Goal: Transaction & Acquisition: Purchase product/service

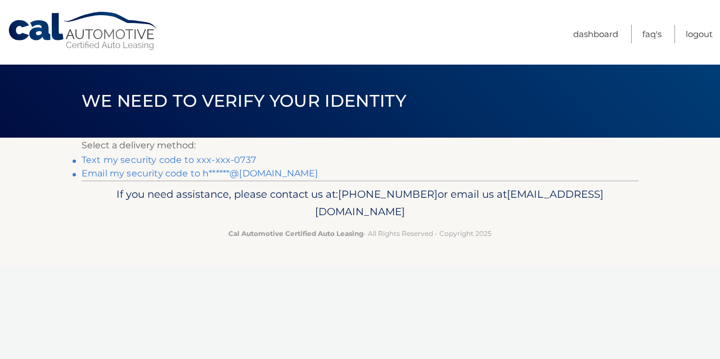
click at [147, 159] on link "Text my security code to xxx-xxx-0737" at bounding box center [169, 160] width 174 height 11
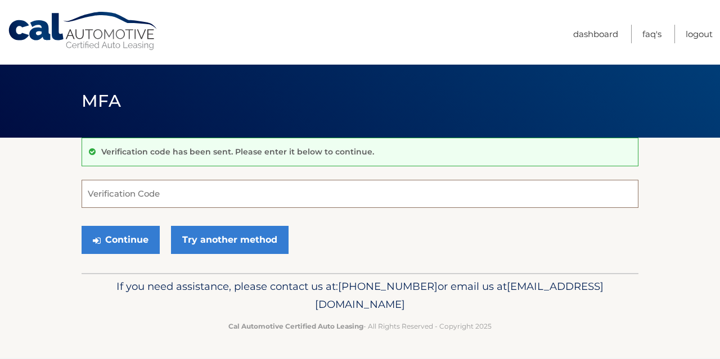
click at [268, 194] on input "Verification Code" at bounding box center [360, 194] width 557 height 28
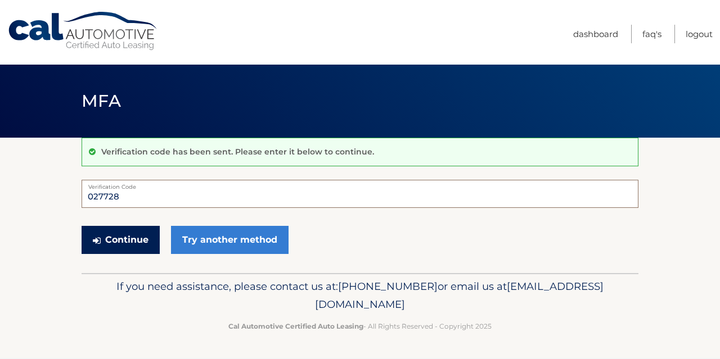
type input "027728"
click at [109, 241] on button "Continue" at bounding box center [121, 240] width 78 height 28
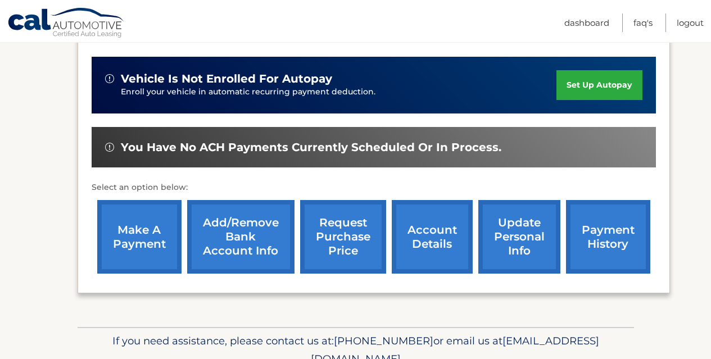
scroll to position [266, 0]
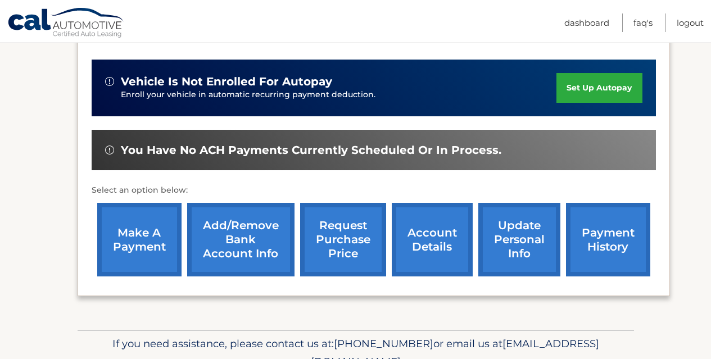
click at [139, 232] on link "make a payment" at bounding box center [139, 240] width 84 height 74
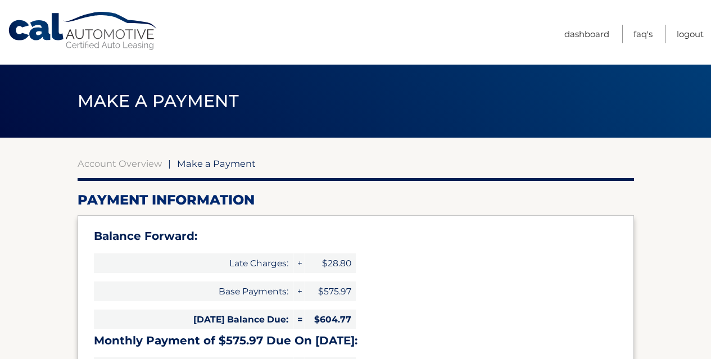
select select "YjZlYzFhNDUtMzNmZi00ZmY3LTg4Y2QtMzdjYTFhYmZkODE5"
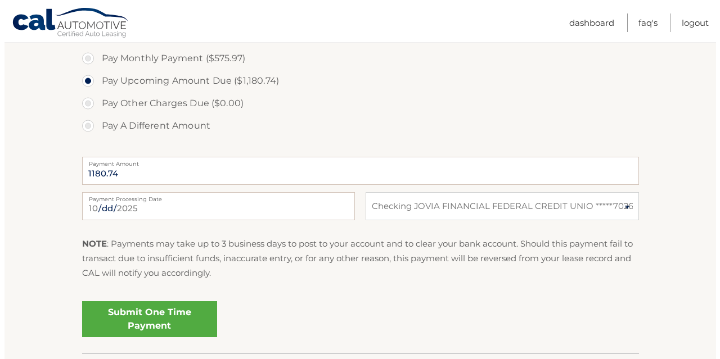
scroll to position [506, 0]
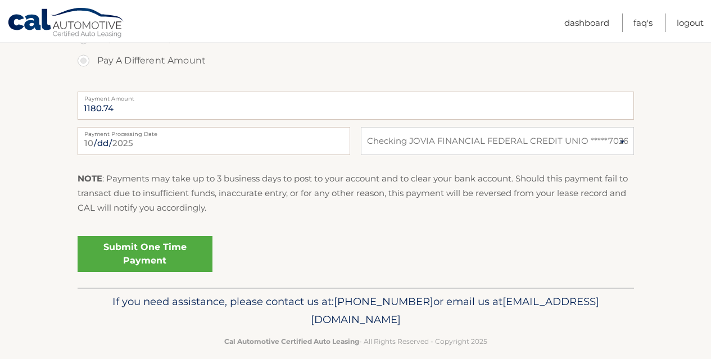
click at [186, 257] on link "Submit One Time Payment" at bounding box center [145, 254] width 135 height 36
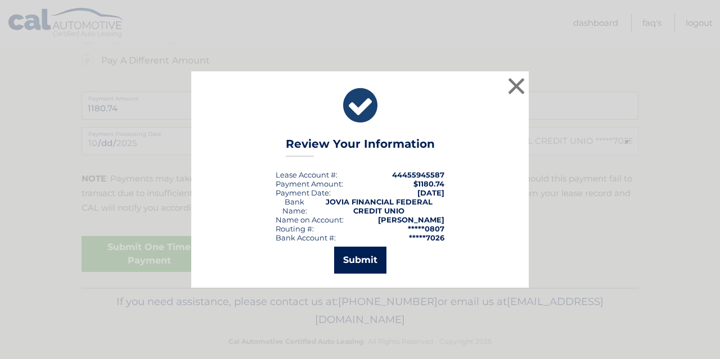
click at [369, 261] on button "Submit" at bounding box center [360, 260] width 52 height 27
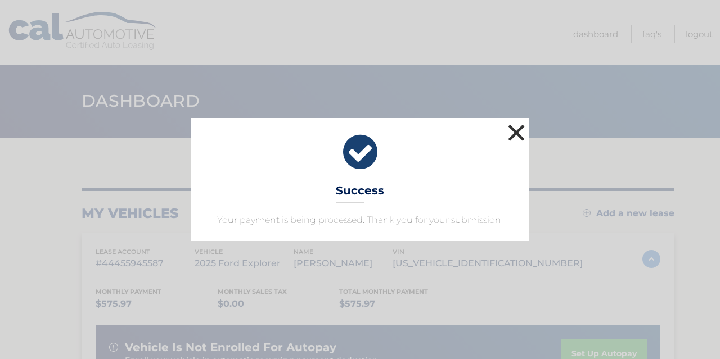
click at [515, 130] on button "×" at bounding box center [516, 132] width 22 height 22
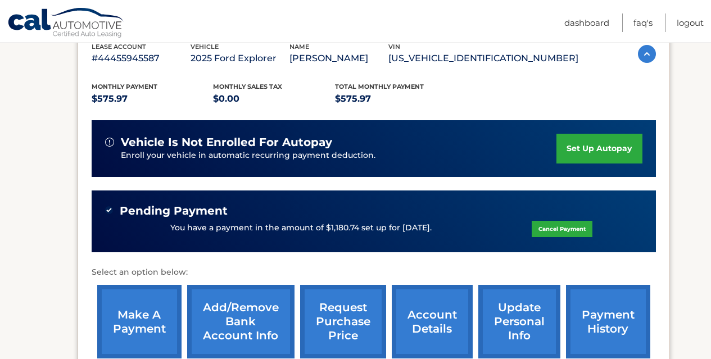
scroll to position [231, 0]
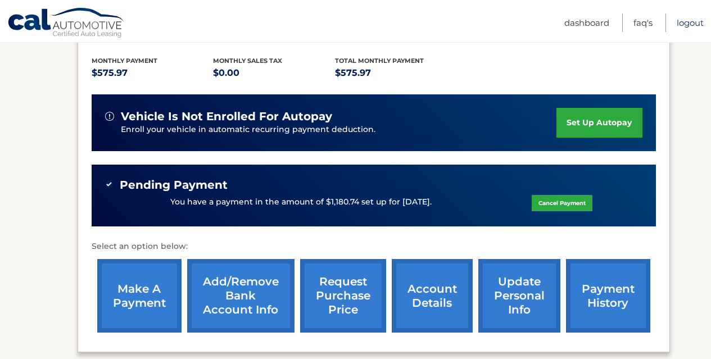
click at [700, 23] on link "Logout" at bounding box center [690, 22] width 27 height 19
